Goal: Task Accomplishment & Management: Use online tool/utility

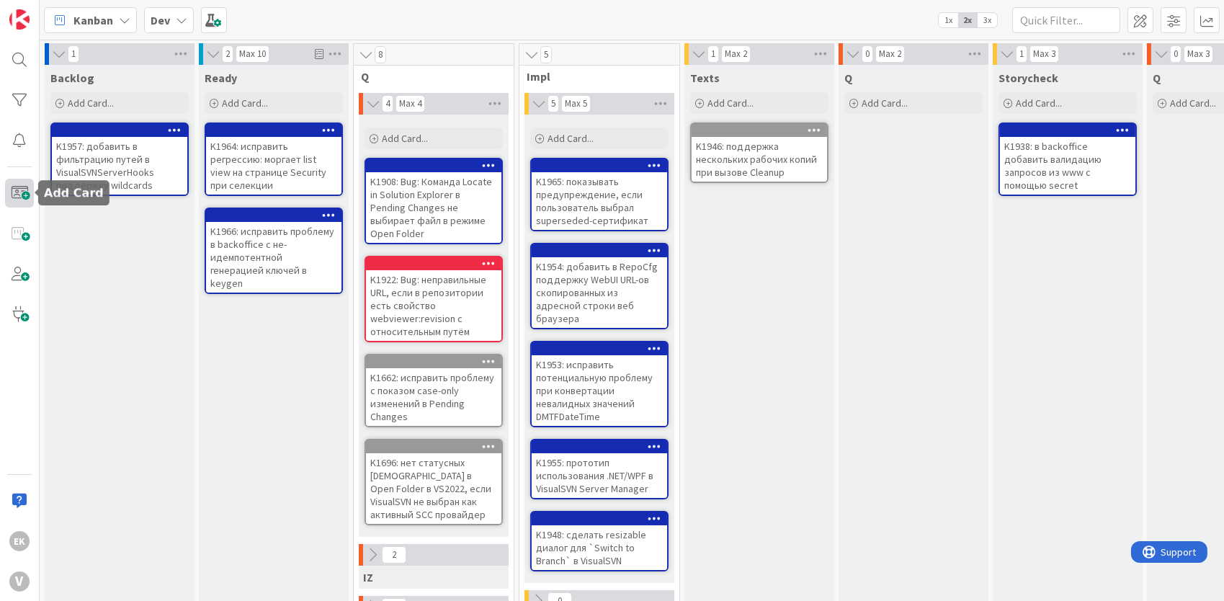
click at [14, 189] on span at bounding box center [19, 193] width 29 height 29
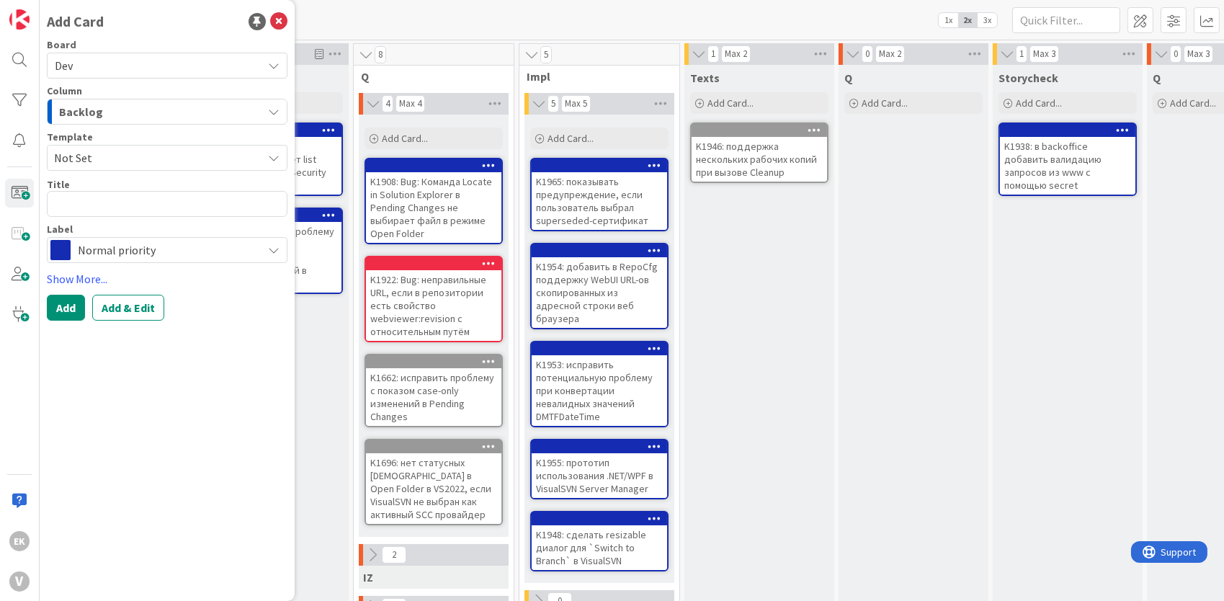
type textarea "x"
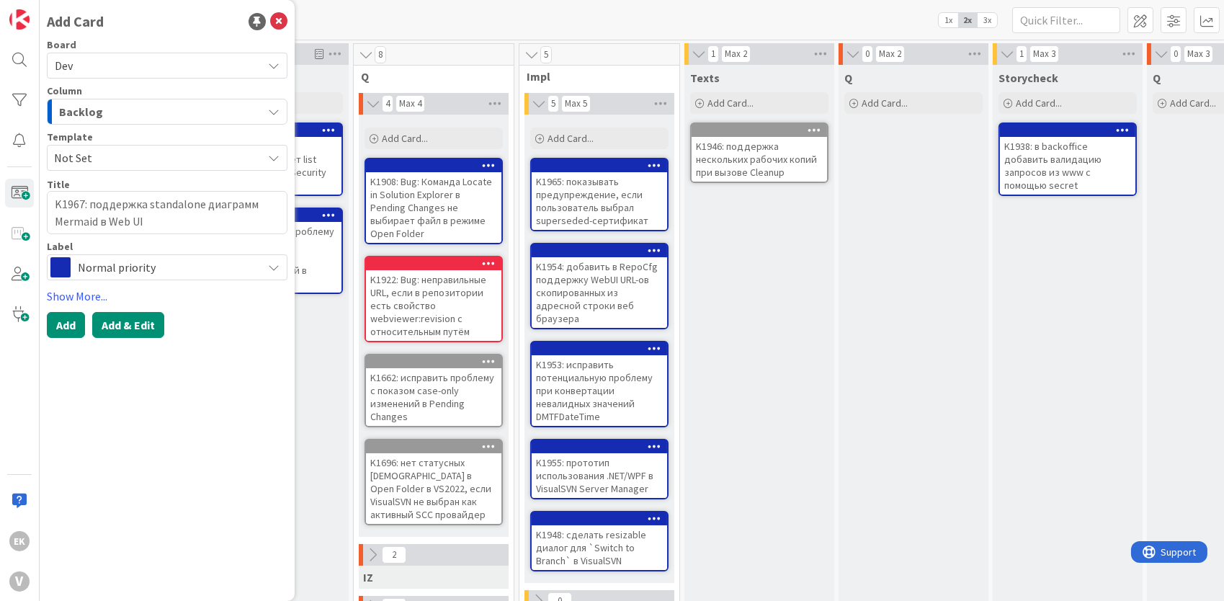
type textarea "K1967: поддержка standalone диаграмм Mermaid в Web UI"
click at [144, 317] on button "Add & Edit" at bounding box center [128, 325] width 72 height 26
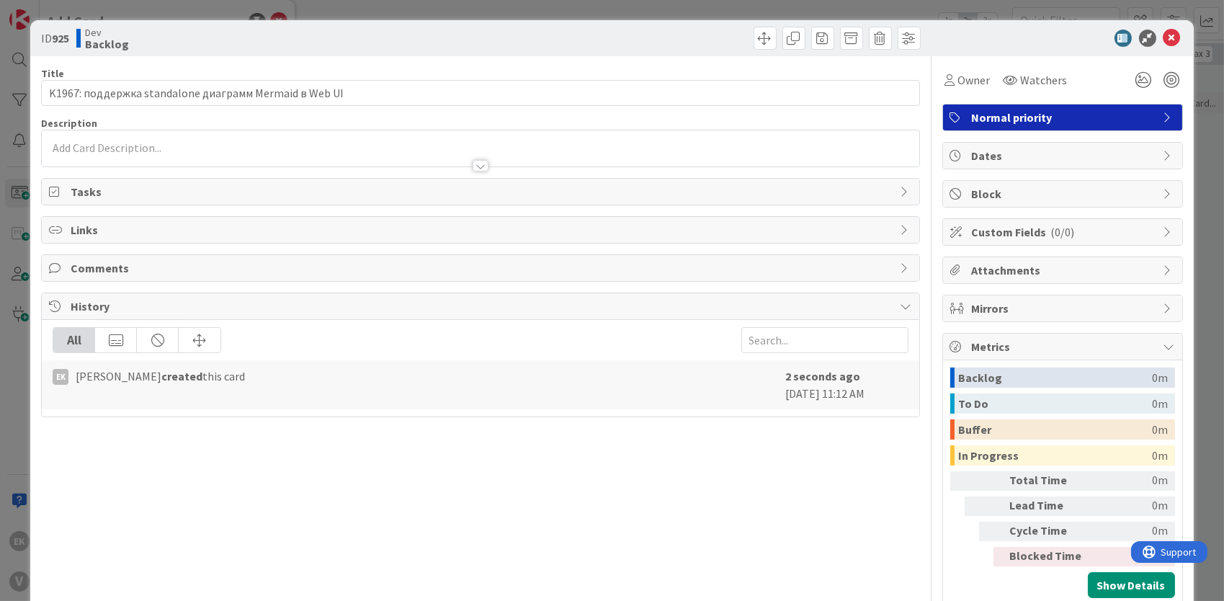
click at [149, 149] on div at bounding box center [480, 148] width 877 height 36
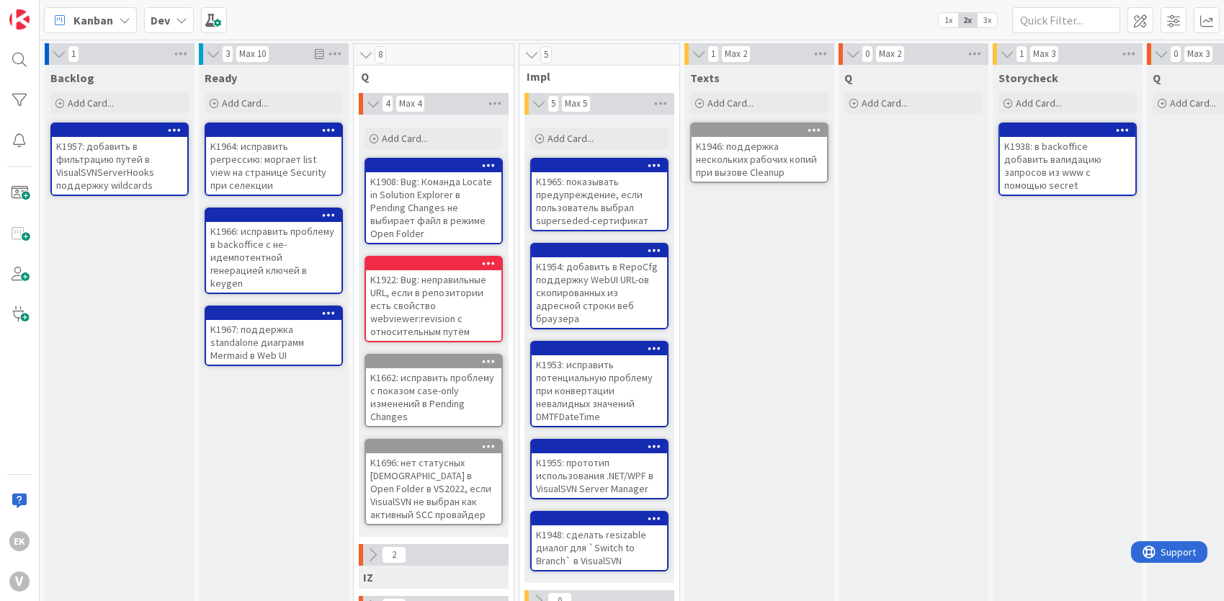
click at [262, 324] on div "K1967: поддержка standalone диаграмм Mermaid в Web UI" at bounding box center [273, 342] width 135 height 45
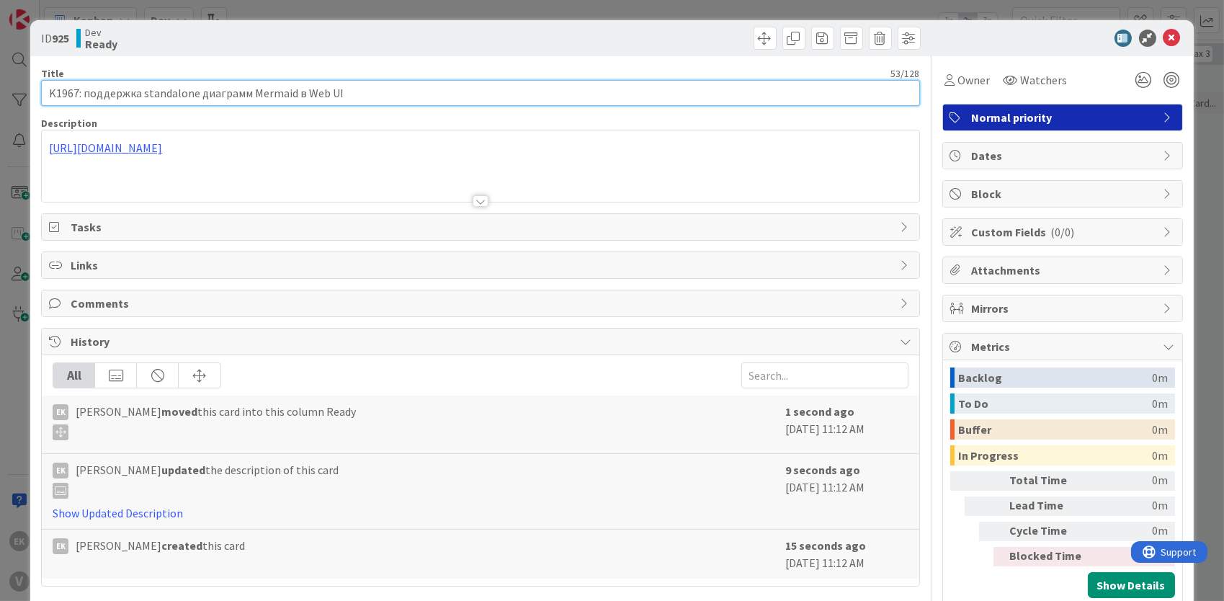
drag, startPoint x: 348, startPoint y: 92, endPoint x: 23, endPoint y: 81, distance: 325.2
click at [23, 81] on div "ID 925 Dev Ready Title 53 / 128 K1967: поддержка standalone диаграмм Mermaid в …" at bounding box center [612, 300] width 1224 height 601
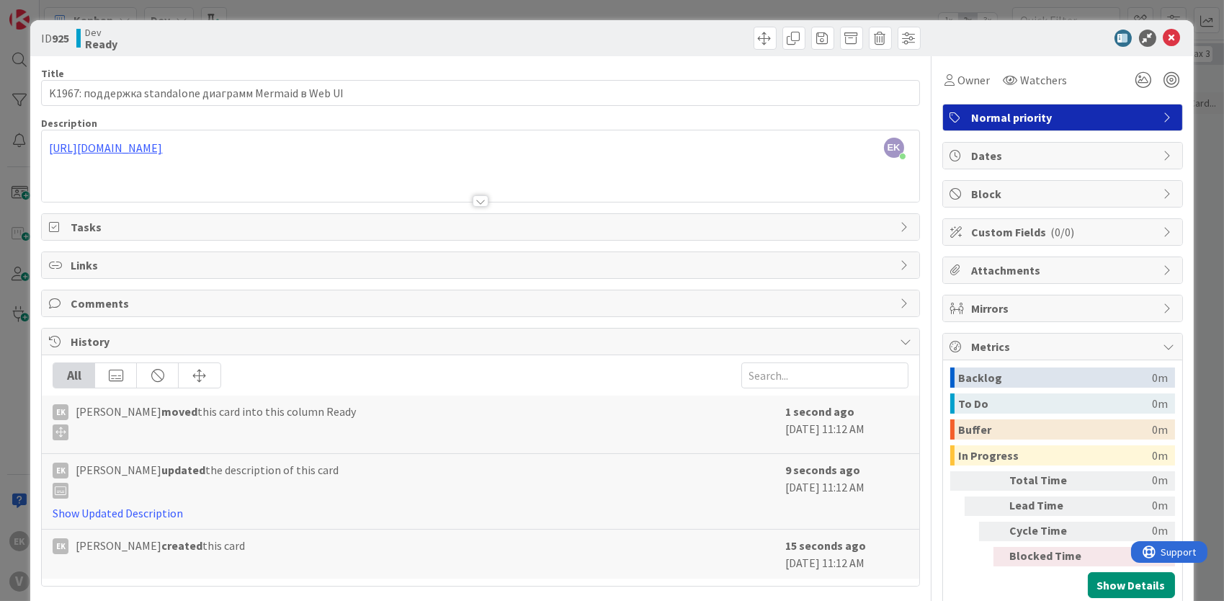
click at [1167, 36] on icon at bounding box center [1172, 38] width 17 height 17
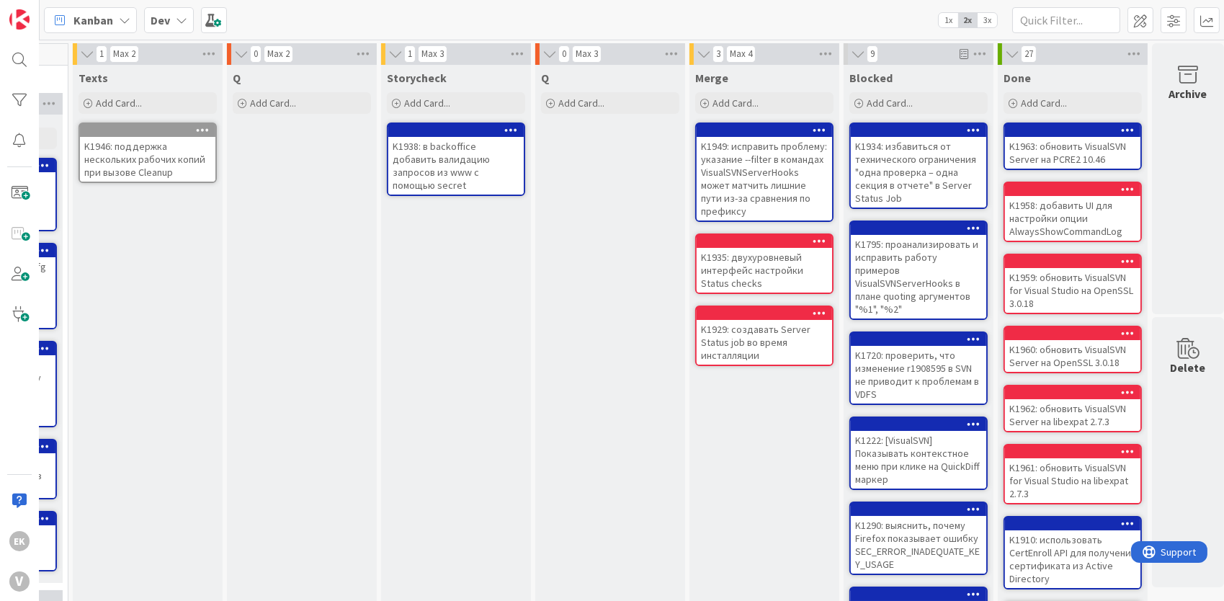
scroll to position [0, 617]
